Goal: Navigation & Orientation: Find specific page/section

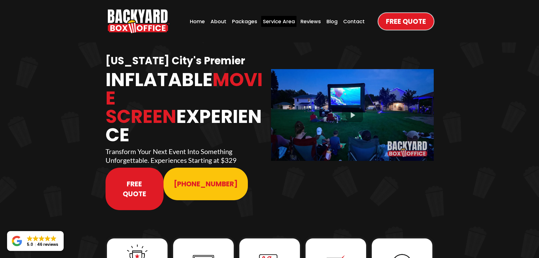
click at [274, 22] on div "Service Area" at bounding box center [278, 21] width 35 height 11
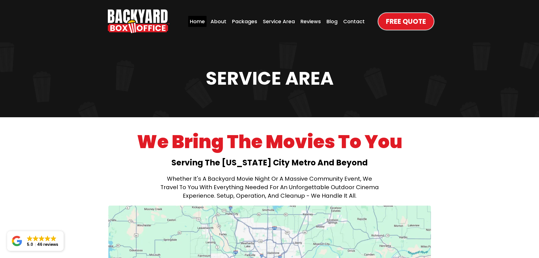
click at [201, 22] on div "Home" at bounding box center [197, 21] width 18 height 11
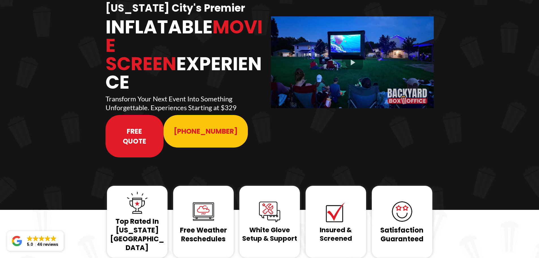
scroll to position [28, 0]
